Goal: Task Accomplishment & Management: Manage account settings

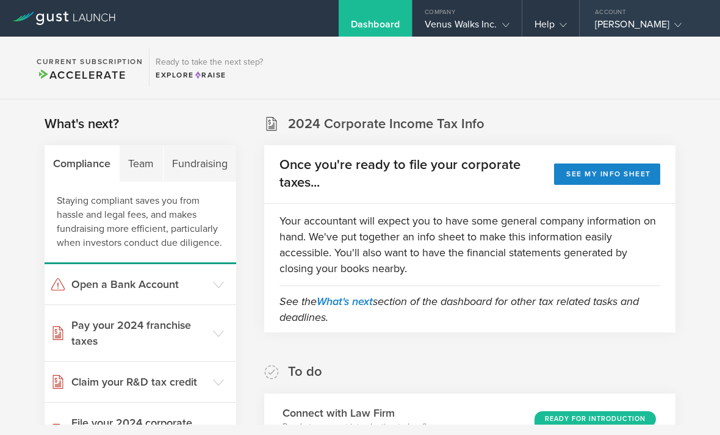
click at [667, 20] on div "[PERSON_NAME]" at bounding box center [647, 27] width 104 height 18
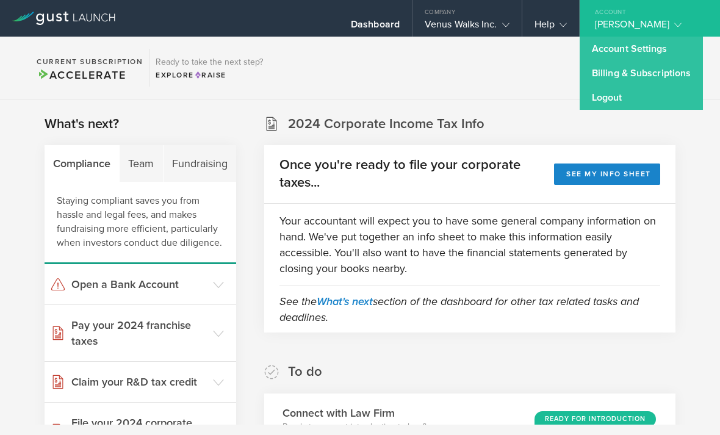
click at [649, 79] on link "Billing & Subscriptions" at bounding box center [641, 73] width 123 height 24
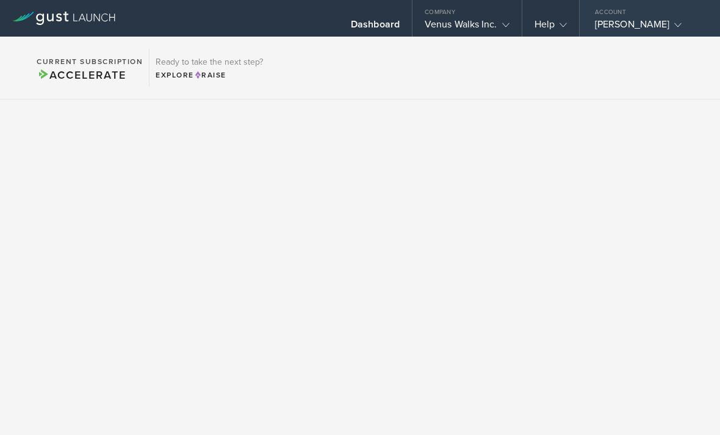
click at [633, 18] on div "[PERSON_NAME]" at bounding box center [647, 27] width 104 height 18
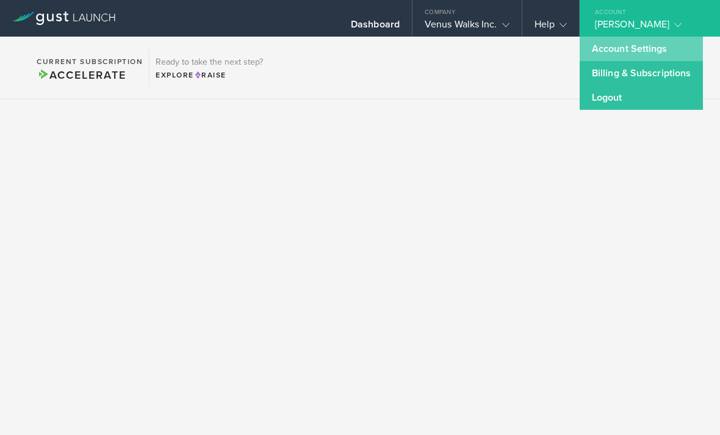
click at [623, 48] on link "Account Settings" at bounding box center [641, 49] width 123 height 24
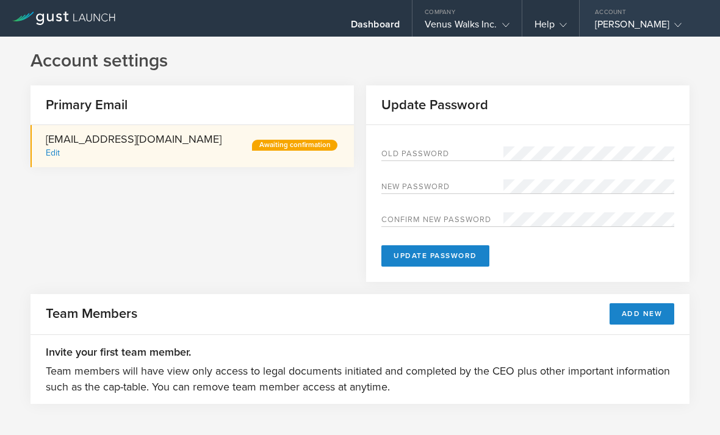
click at [659, 28] on div "[PERSON_NAME]" at bounding box center [647, 27] width 104 height 18
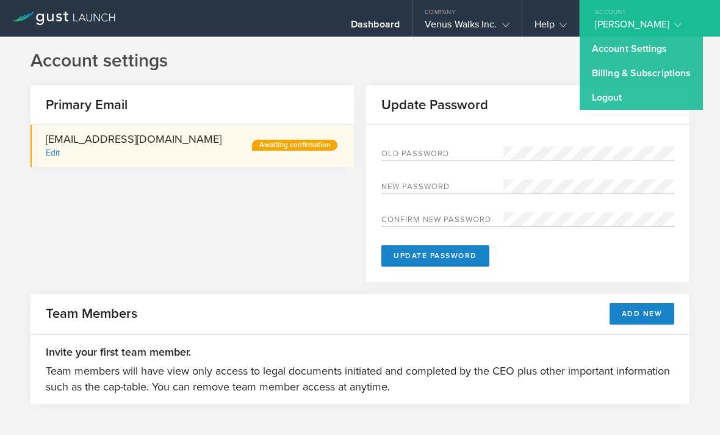
click at [615, 24] on div "[PERSON_NAME]" at bounding box center [647, 27] width 104 height 18
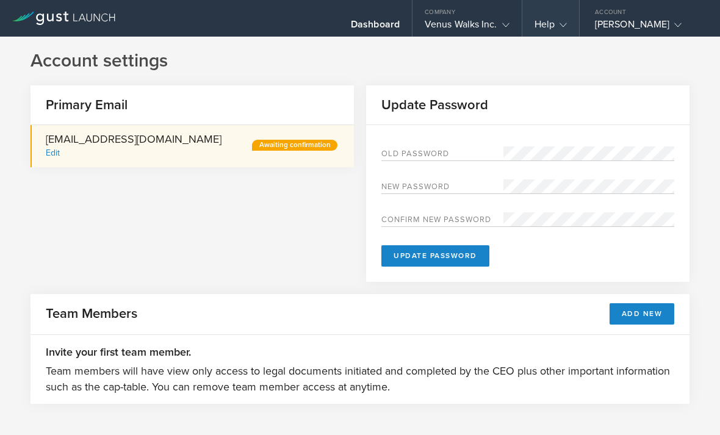
click at [541, 27] on div "Help" at bounding box center [551, 27] width 32 height 18
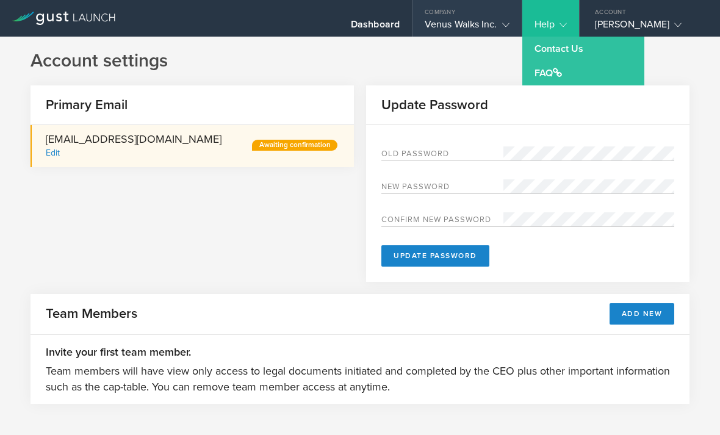
click at [468, 24] on div "Venus Walks Inc." at bounding box center [467, 27] width 85 height 18
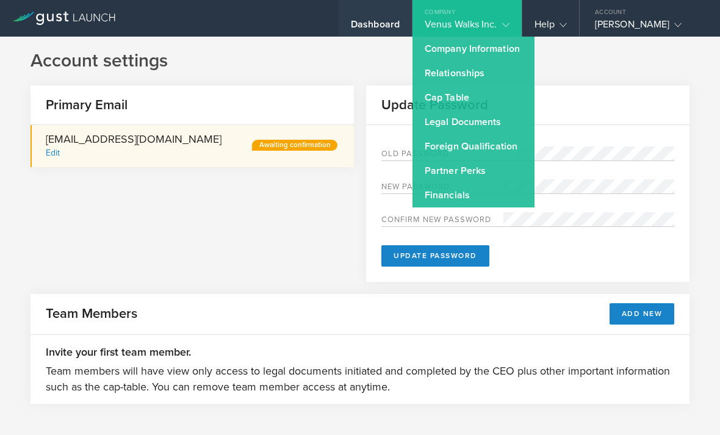
click at [391, 30] on div "Dashboard" at bounding box center [375, 27] width 49 height 18
